Goal: Information Seeking & Learning: Find specific fact

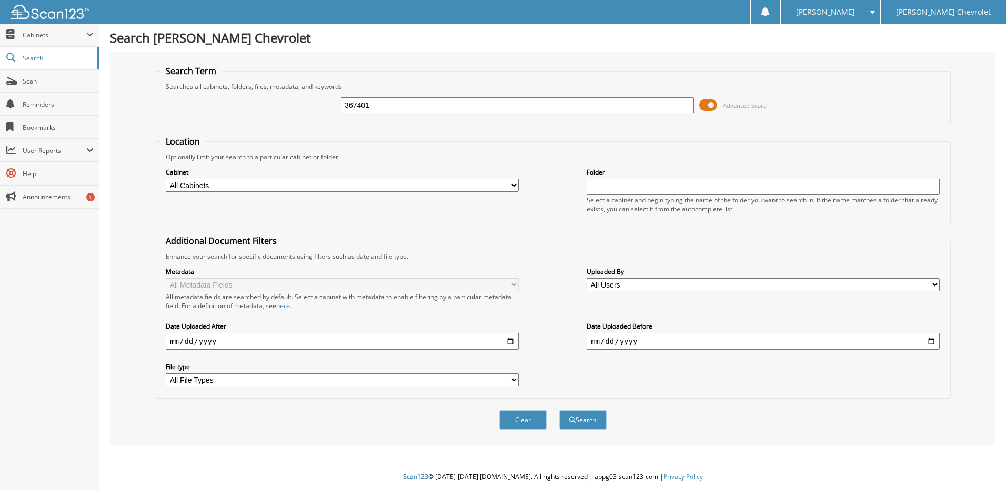
type input "367401"
click at [559, 410] on button "Search" at bounding box center [582, 419] width 47 height 19
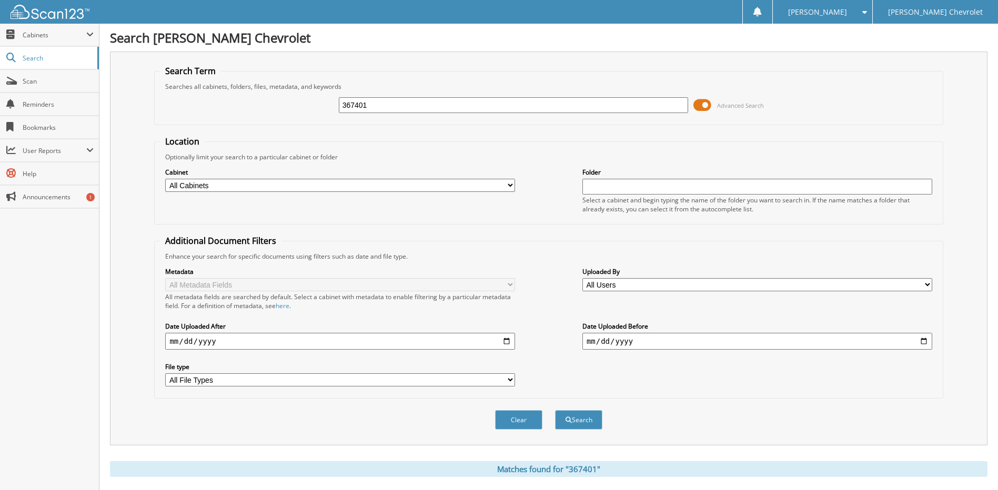
click at [376, 109] on input "367401" at bounding box center [514, 105] width 350 height 16
click at [555, 410] on button "Search" at bounding box center [578, 419] width 47 height 19
click at [39, 59] on span "Search" at bounding box center [57, 58] width 69 height 9
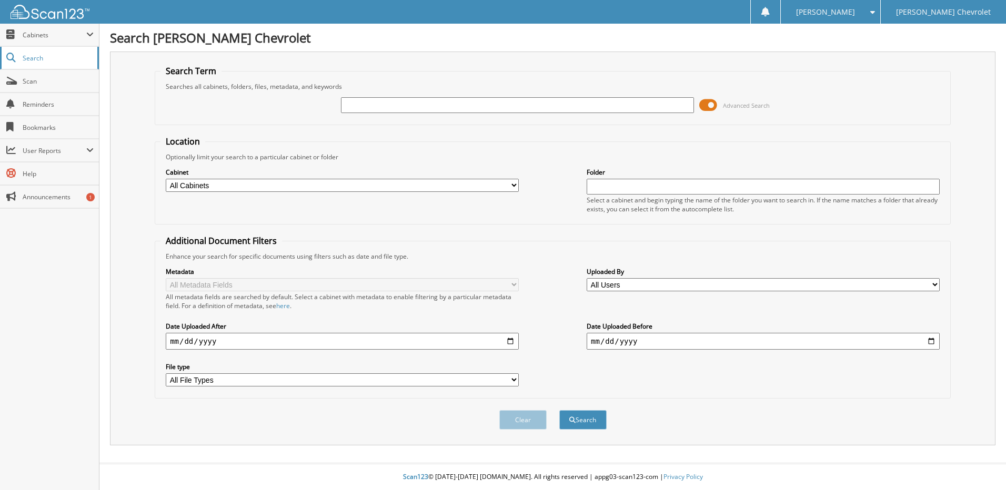
click at [47, 52] on link "Search" at bounding box center [49, 58] width 99 height 23
click at [48, 41] on span "Cabinets" at bounding box center [49, 35] width 99 height 23
click at [46, 59] on span "Search" at bounding box center [57, 58] width 69 height 9
click at [374, 106] on input "text" at bounding box center [517, 105] width 353 height 16
type input "367401"
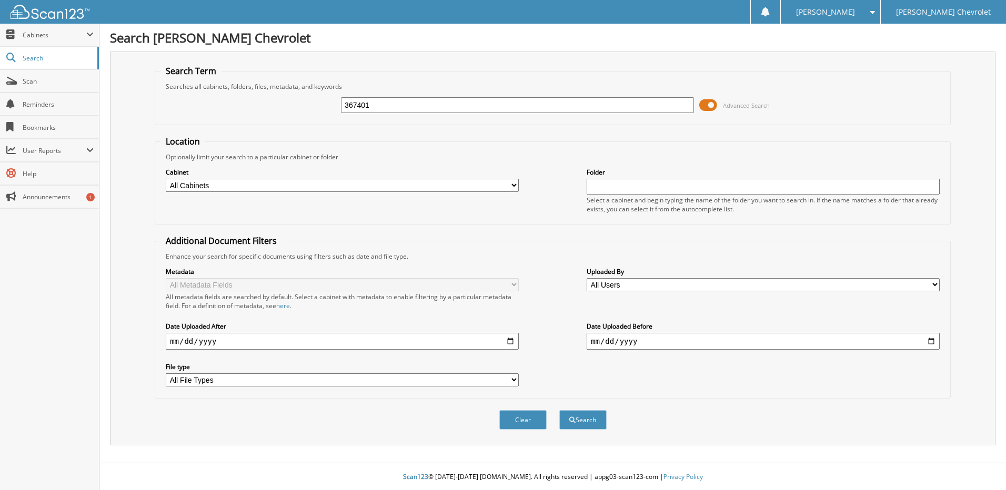
click at [559, 410] on button "Search" at bounding box center [582, 419] width 47 height 19
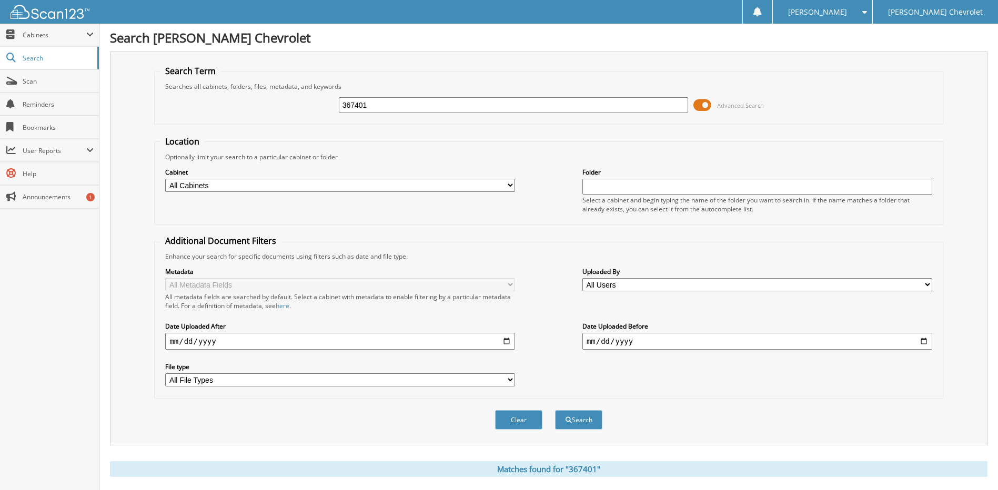
click at [706, 101] on span at bounding box center [703, 105] width 18 height 16
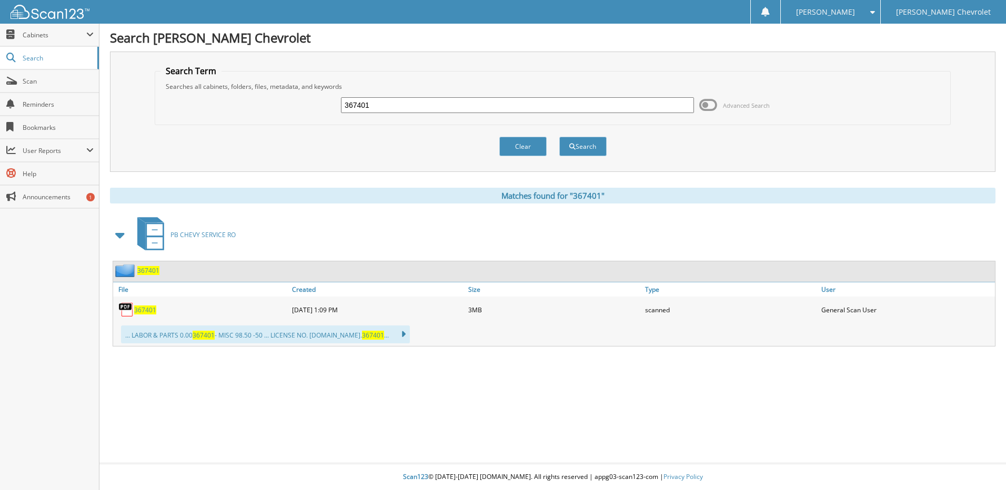
click at [148, 312] on span "367401" at bounding box center [145, 310] width 22 height 9
drag, startPoint x: 345, startPoint y: 105, endPoint x: 328, endPoint y: 105, distance: 16.8
click at [328, 105] on div "367401 Advanced Search" at bounding box center [552, 105] width 785 height 28
type input "356564"
click at [559, 137] on button "Search" at bounding box center [582, 146] width 47 height 19
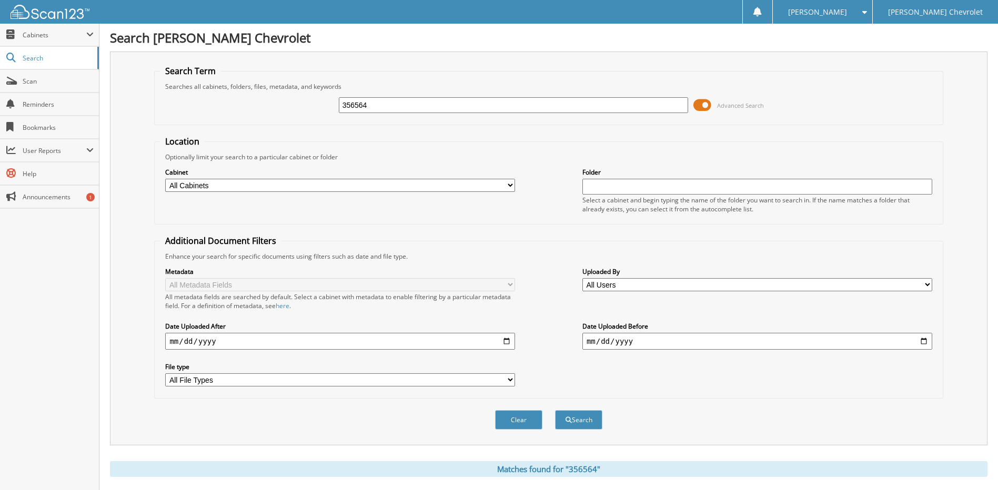
click at [709, 106] on span at bounding box center [703, 105] width 18 height 16
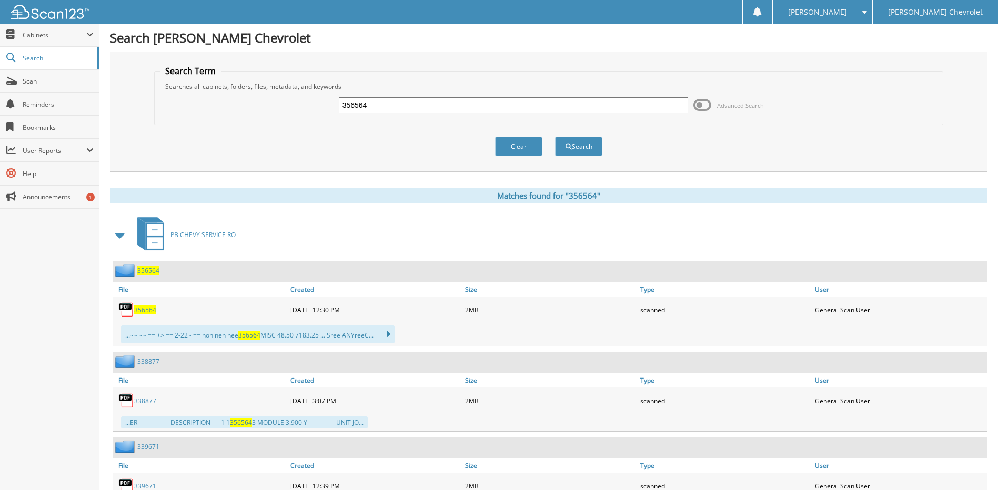
click at [154, 309] on span "356564" at bounding box center [145, 310] width 22 height 9
drag, startPoint x: 375, startPoint y: 101, endPoint x: 272, endPoint y: 103, distance: 103.2
click at [272, 103] on div "356564 Advanced Search" at bounding box center [548, 105] width 777 height 28
type input "355422"
click at [555, 137] on button "Search" at bounding box center [578, 146] width 47 height 19
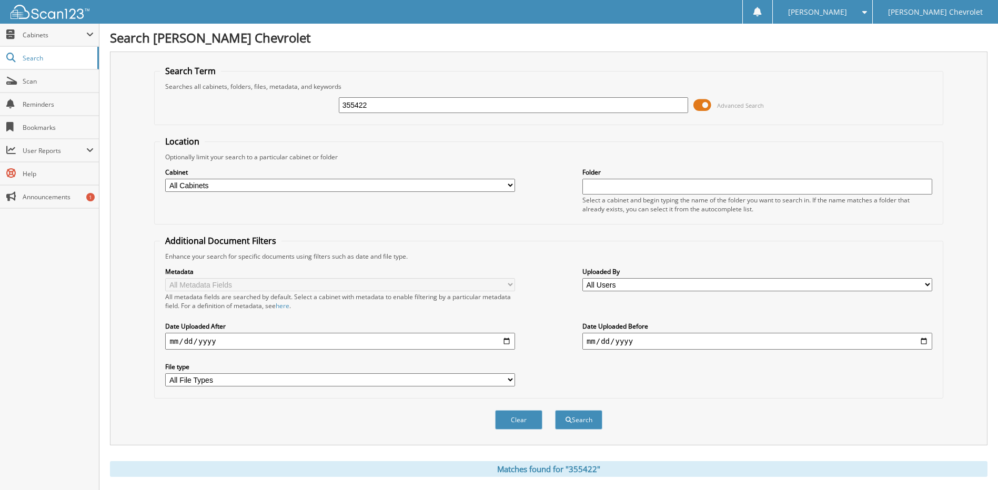
click at [699, 99] on span at bounding box center [703, 105] width 18 height 16
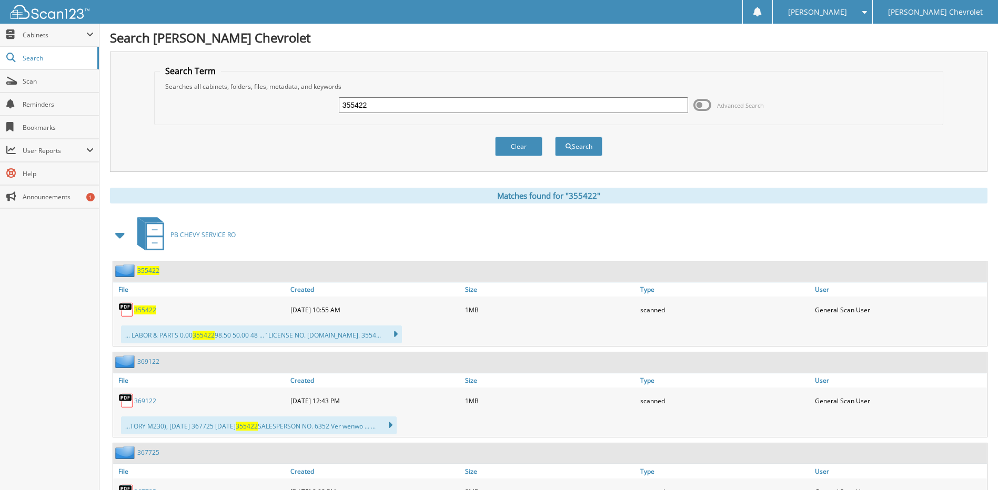
click at [149, 311] on span "355422" at bounding box center [145, 310] width 22 height 9
drag, startPoint x: 375, startPoint y: 99, endPoint x: 265, endPoint y: 102, distance: 110.0
click at [265, 102] on div "355422 Advanced Search" at bounding box center [548, 105] width 777 height 28
type input "354999"
click at [555, 137] on button "Search" at bounding box center [578, 146] width 47 height 19
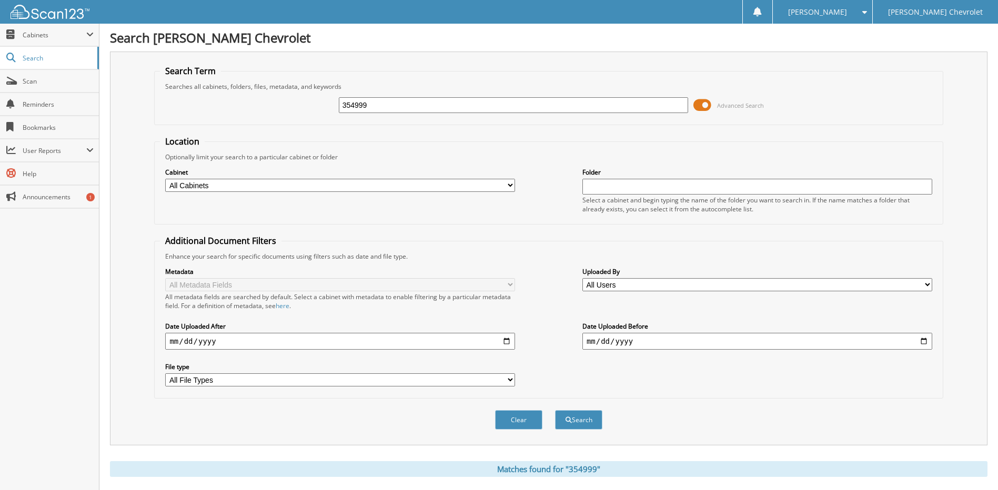
click at [701, 107] on span at bounding box center [703, 105] width 18 height 16
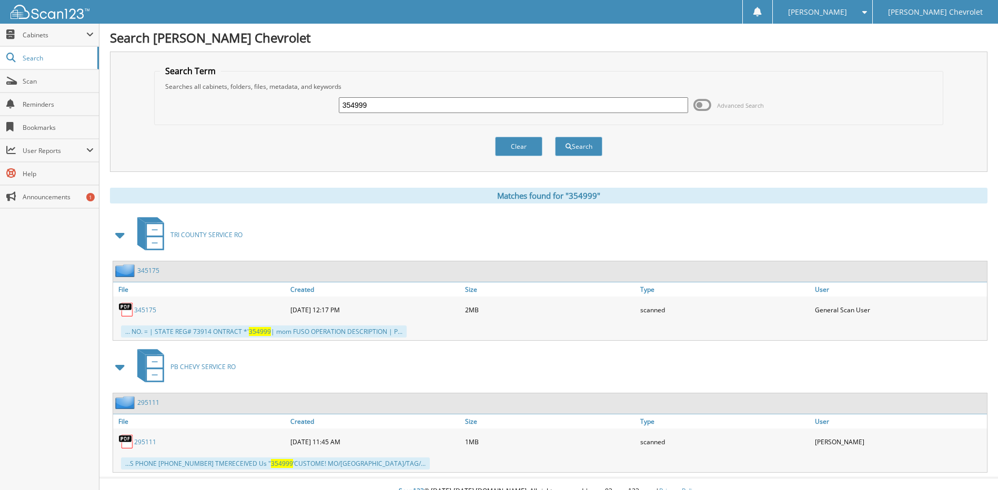
drag, startPoint x: 354, startPoint y: 109, endPoint x: 323, endPoint y: 112, distance: 31.2
click at [323, 112] on div "354999 Advanced Search" at bounding box center [548, 105] width 777 height 28
type input "361253"
click at [555, 137] on button "Search" at bounding box center [578, 146] width 47 height 19
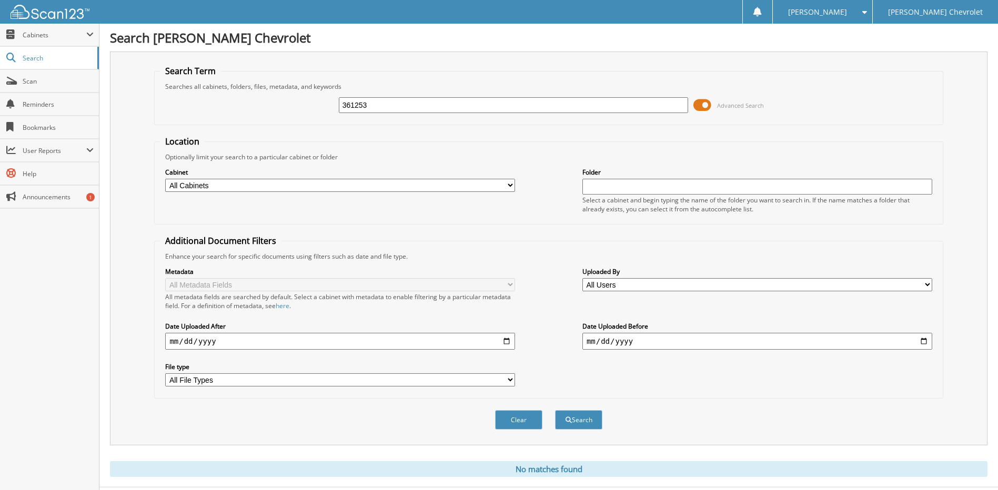
click at [706, 104] on span at bounding box center [703, 105] width 18 height 16
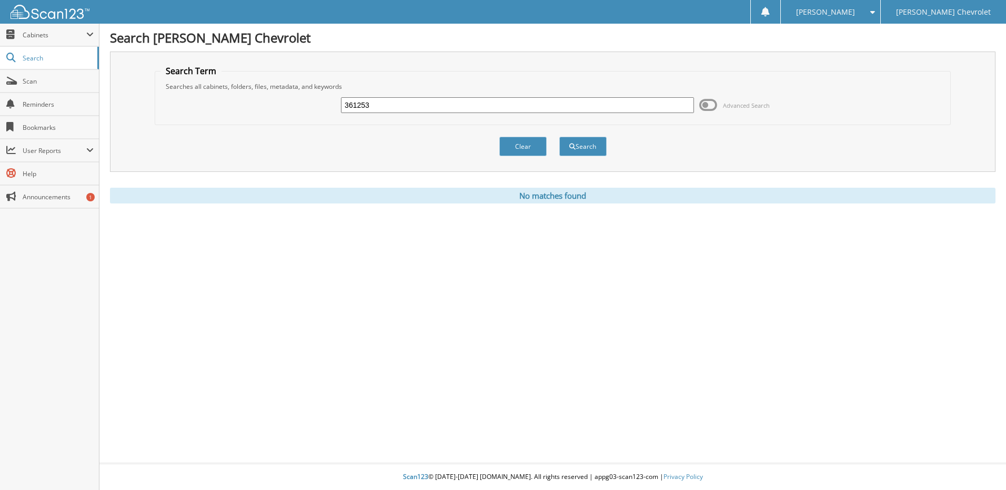
drag, startPoint x: 358, startPoint y: 106, endPoint x: 324, endPoint y: 107, distance: 34.7
click at [324, 107] on div "361253 Advanced Search" at bounding box center [552, 105] width 785 height 28
type input "352714"
click at [559, 137] on button "Search" at bounding box center [582, 146] width 47 height 19
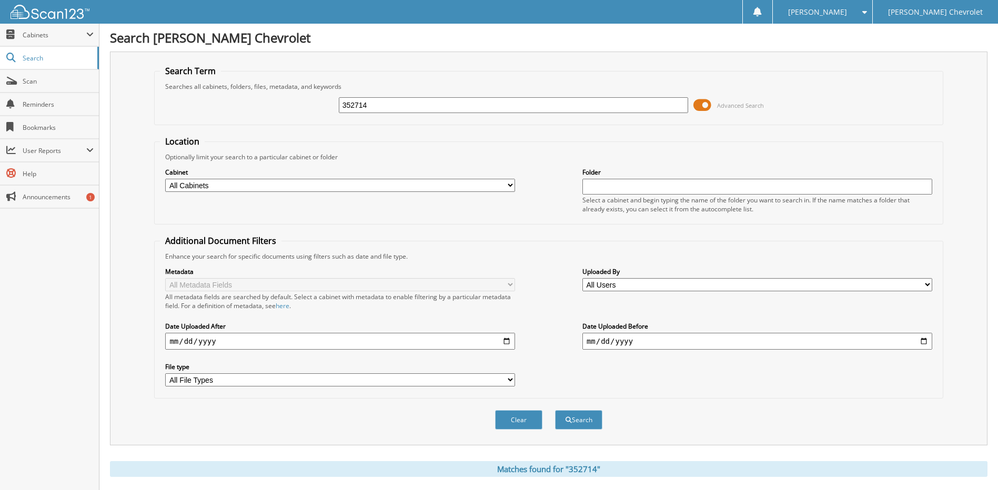
click at [700, 107] on span at bounding box center [703, 105] width 18 height 16
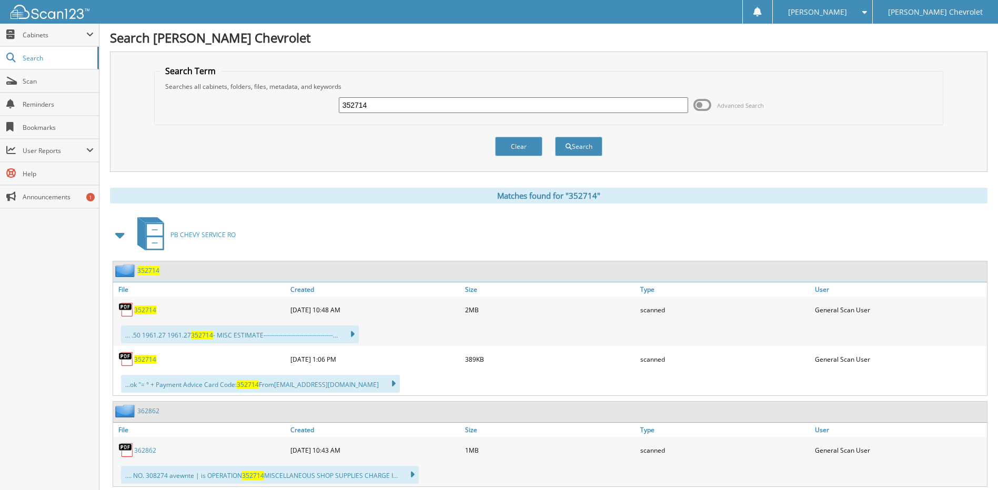
click at [148, 307] on span "352714" at bounding box center [145, 310] width 22 height 9
drag, startPoint x: 377, startPoint y: 105, endPoint x: 311, endPoint y: 108, distance: 66.4
click at [311, 108] on div "352714 Advanced Search" at bounding box center [548, 105] width 777 height 28
type input "352240"
click at [555, 137] on button "Search" at bounding box center [578, 146] width 47 height 19
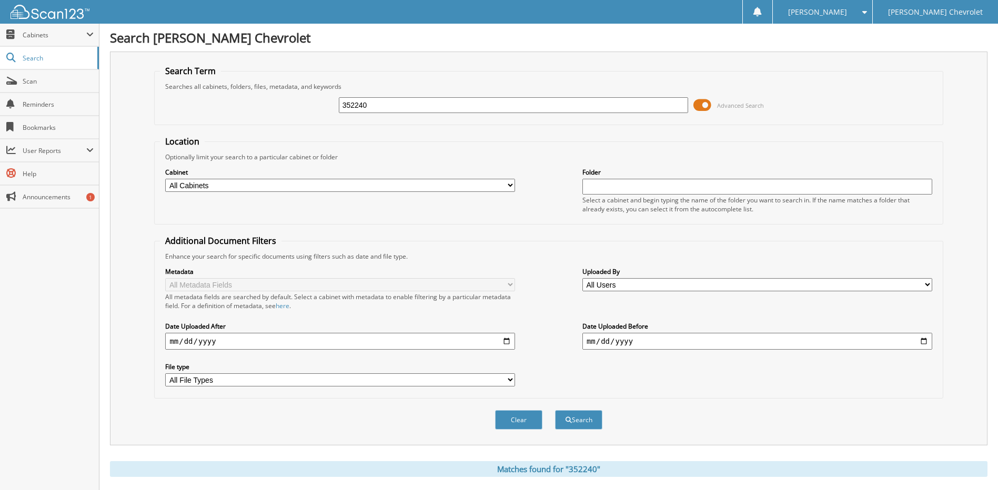
click at [709, 106] on span at bounding box center [703, 105] width 18 height 16
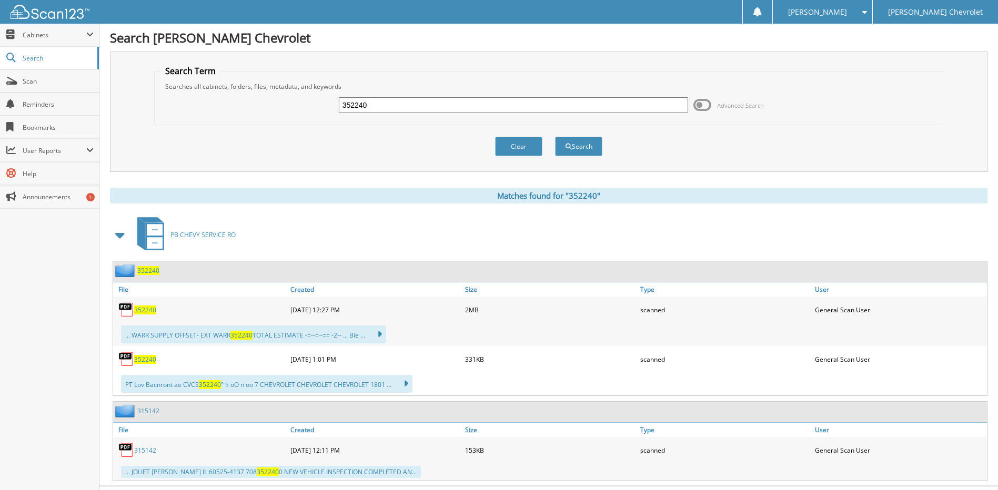
click at [144, 309] on span "352240" at bounding box center [145, 310] width 22 height 9
